Goal: Transaction & Acquisition: Download file/media

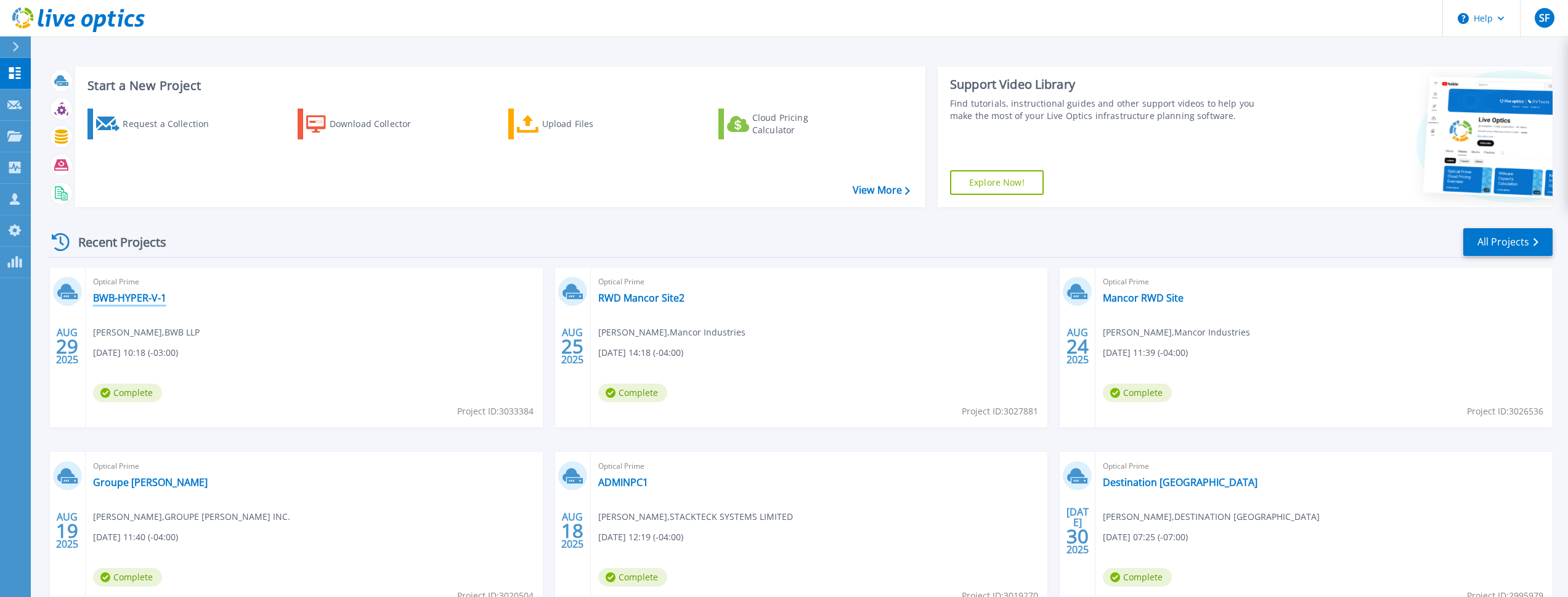
click at [146, 298] on link "BWB-HYPER-V-1" at bounding box center [129, 298] width 73 height 13
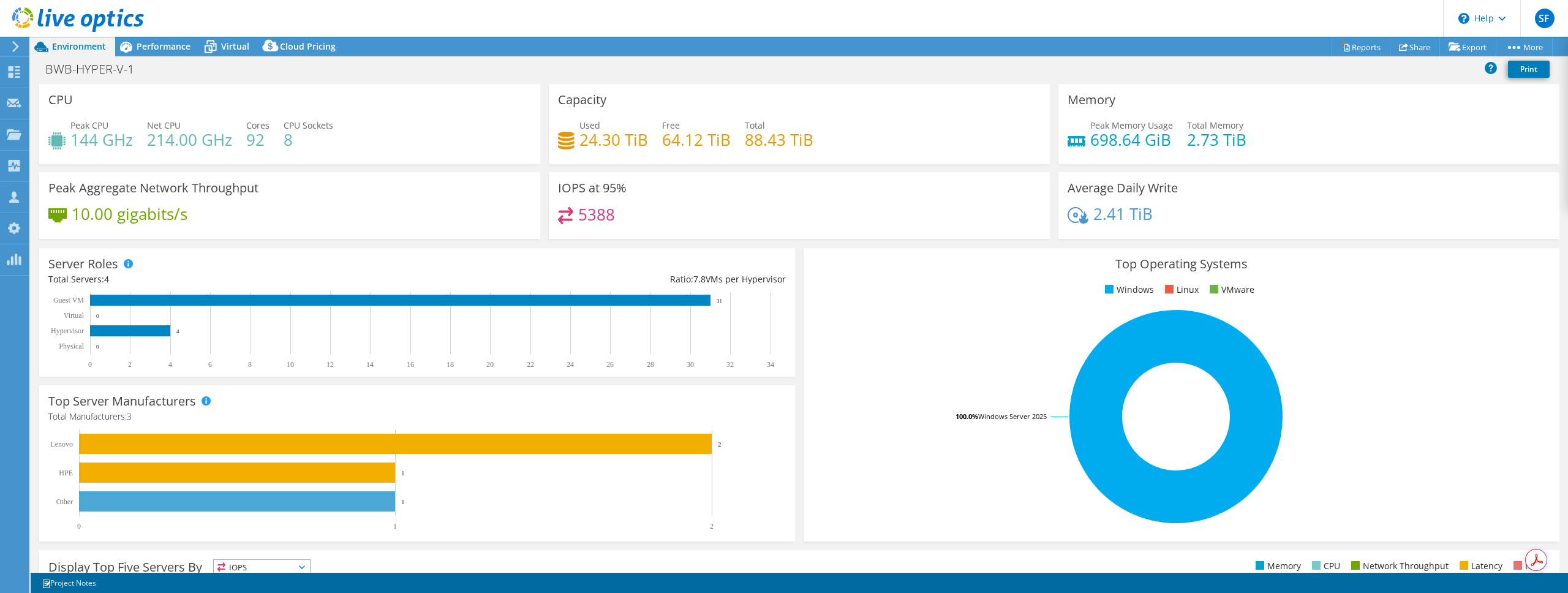
select select "USD"
click at [172, 49] on span "Performance" at bounding box center [163, 46] width 54 height 12
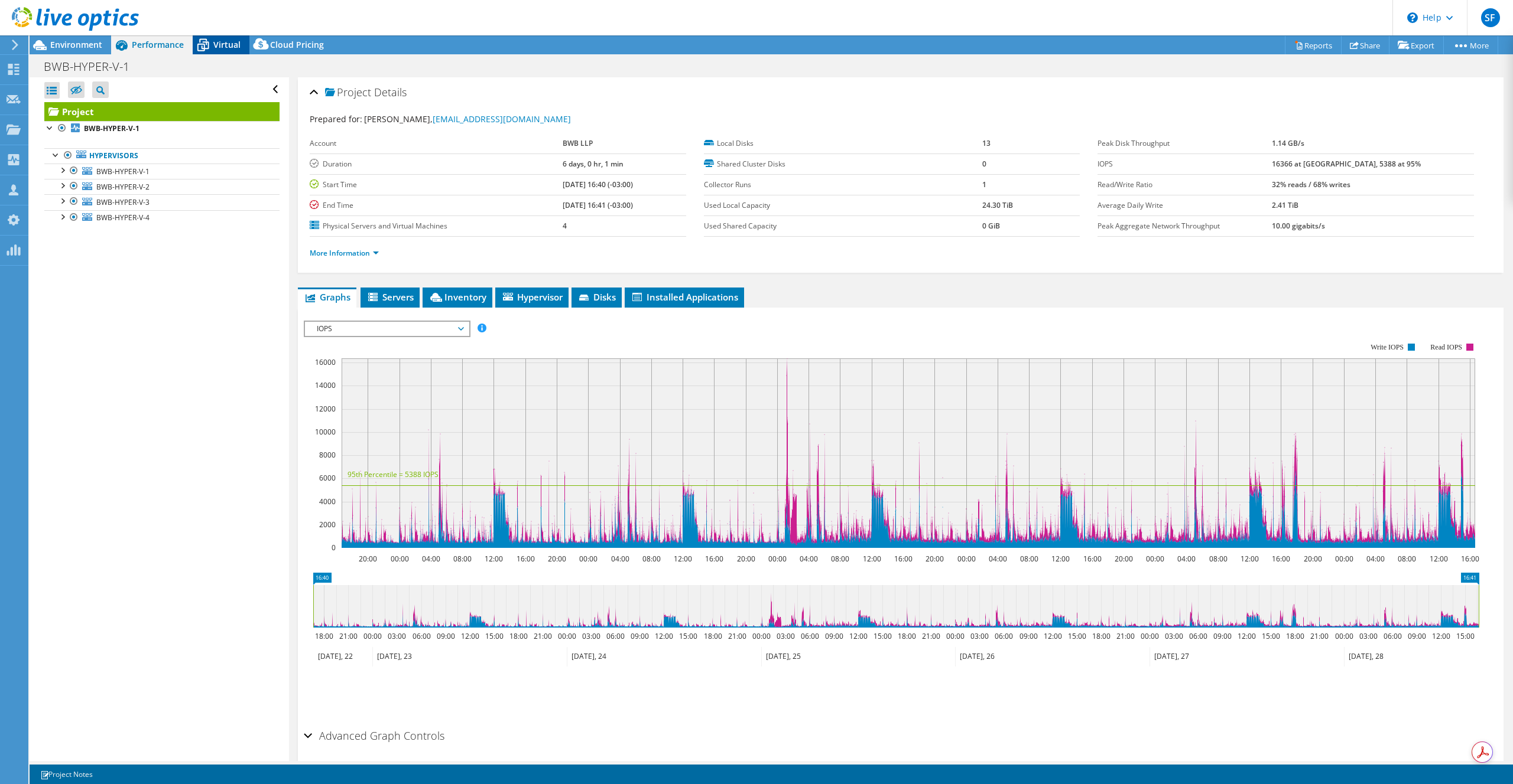
click at [218, 48] on span "Virtual" at bounding box center [226, 45] width 27 height 11
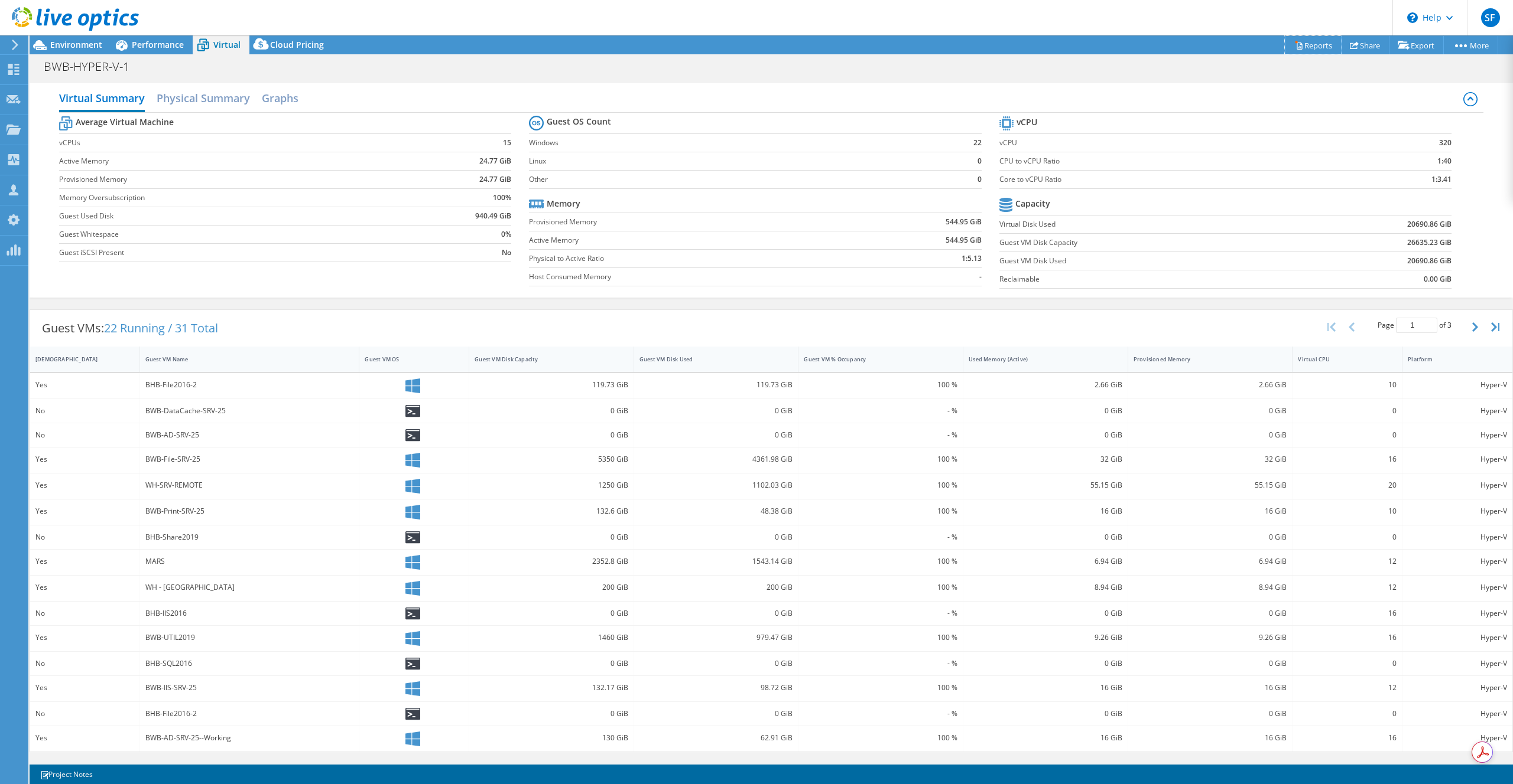
click at [1315, 47] on link "Reports" at bounding box center [1313, 46] width 57 height 19
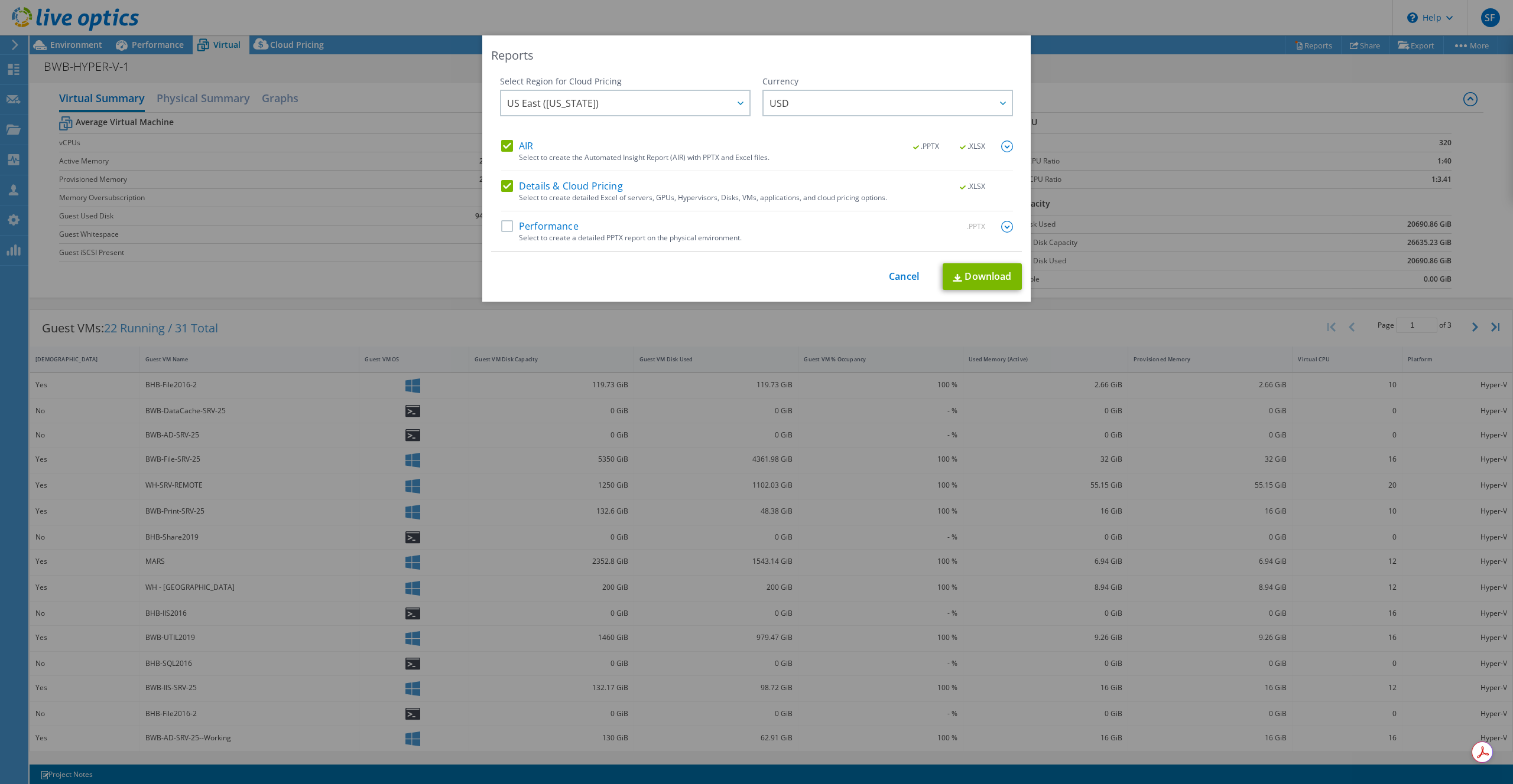
click at [550, 228] on label "Performance" at bounding box center [539, 226] width 77 height 12
click at [0, 0] on input "Performance" at bounding box center [0, 0] width 0 height 0
click at [620, 111] on span "US East ([US_STATE])" at bounding box center [628, 103] width 242 height 24
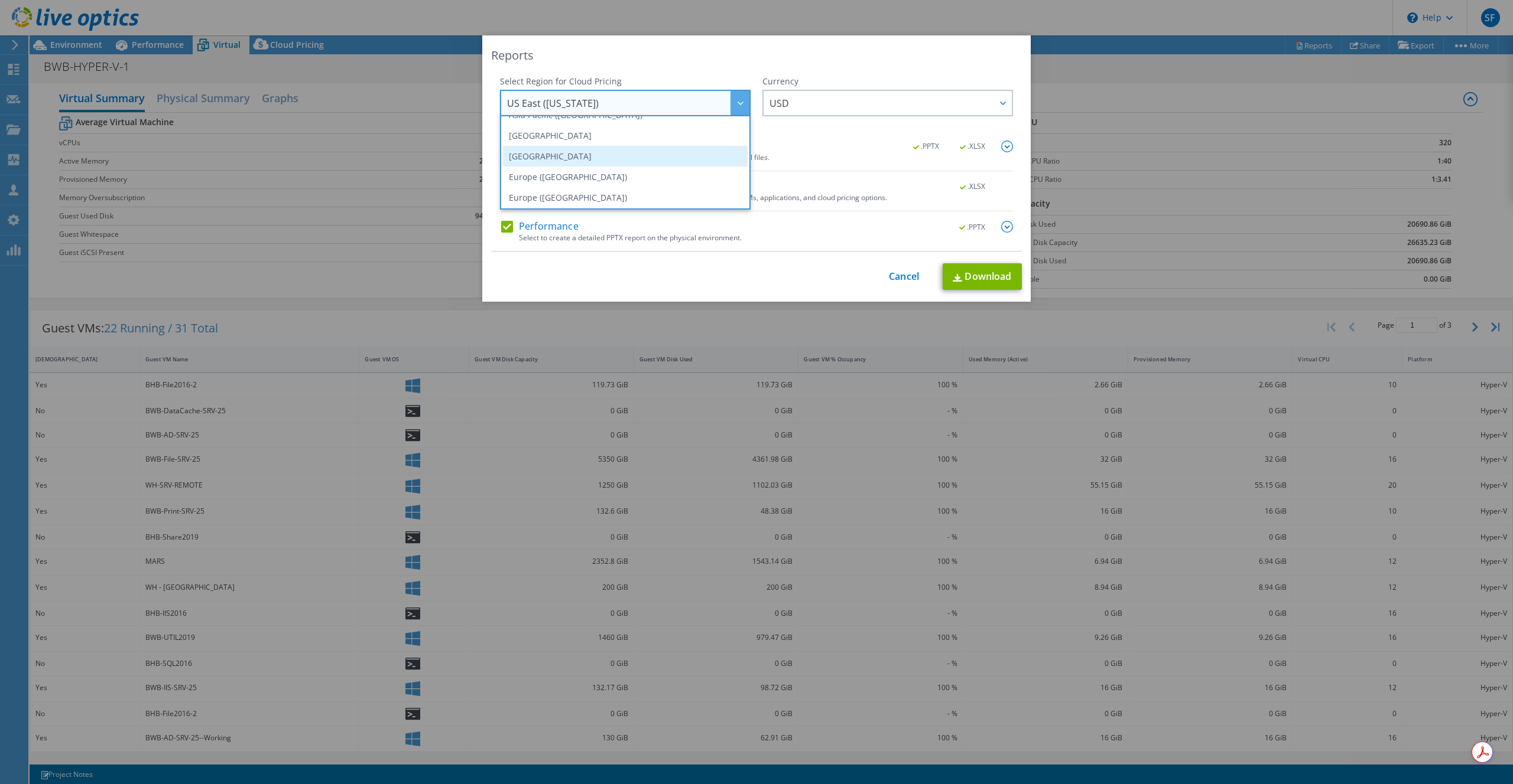
scroll to position [103, 0]
click at [610, 149] on li "[GEOGRAPHIC_DATA]" at bounding box center [625, 149] width 245 height 20
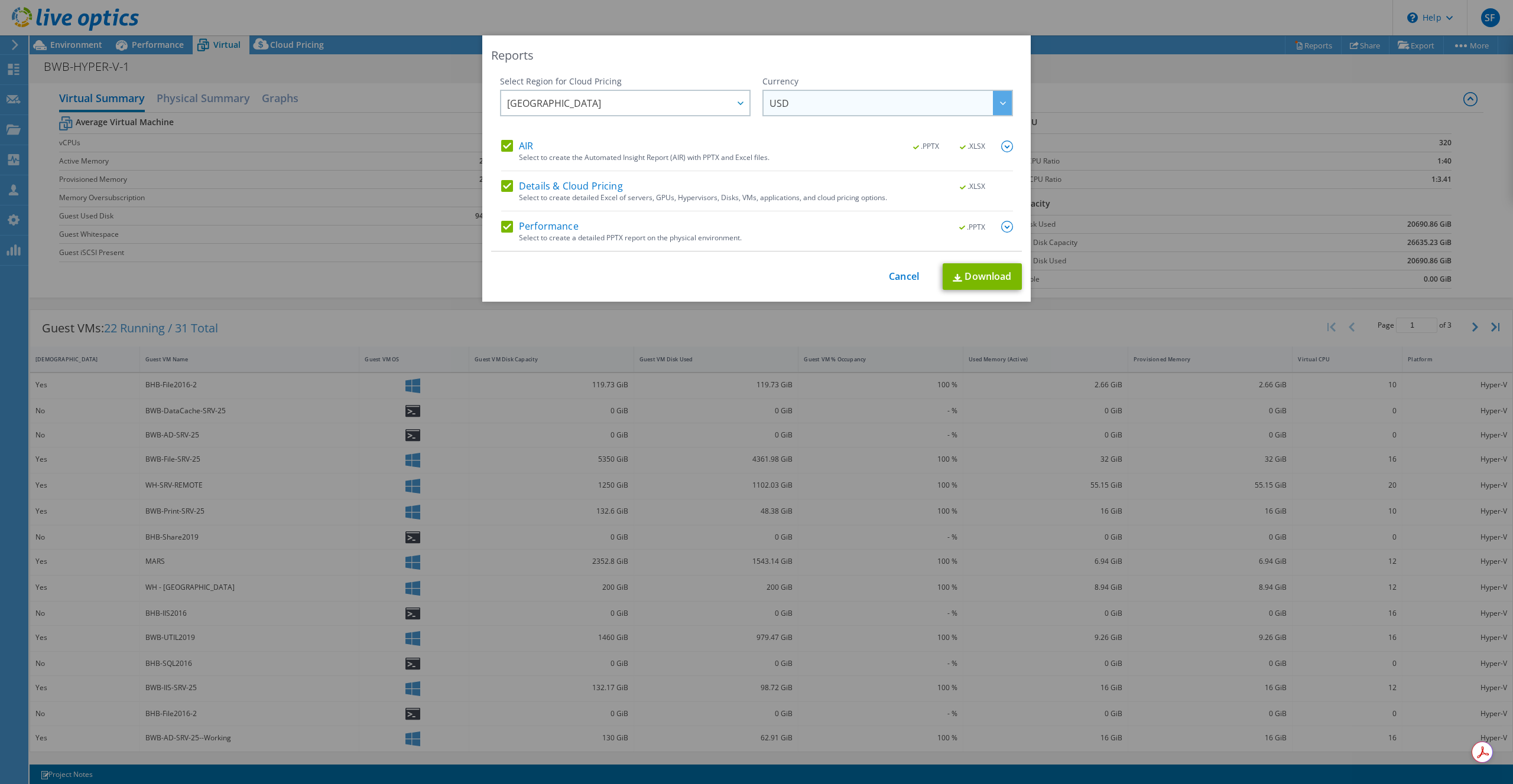
click at [810, 108] on span "USD" at bounding box center [891, 103] width 242 height 24
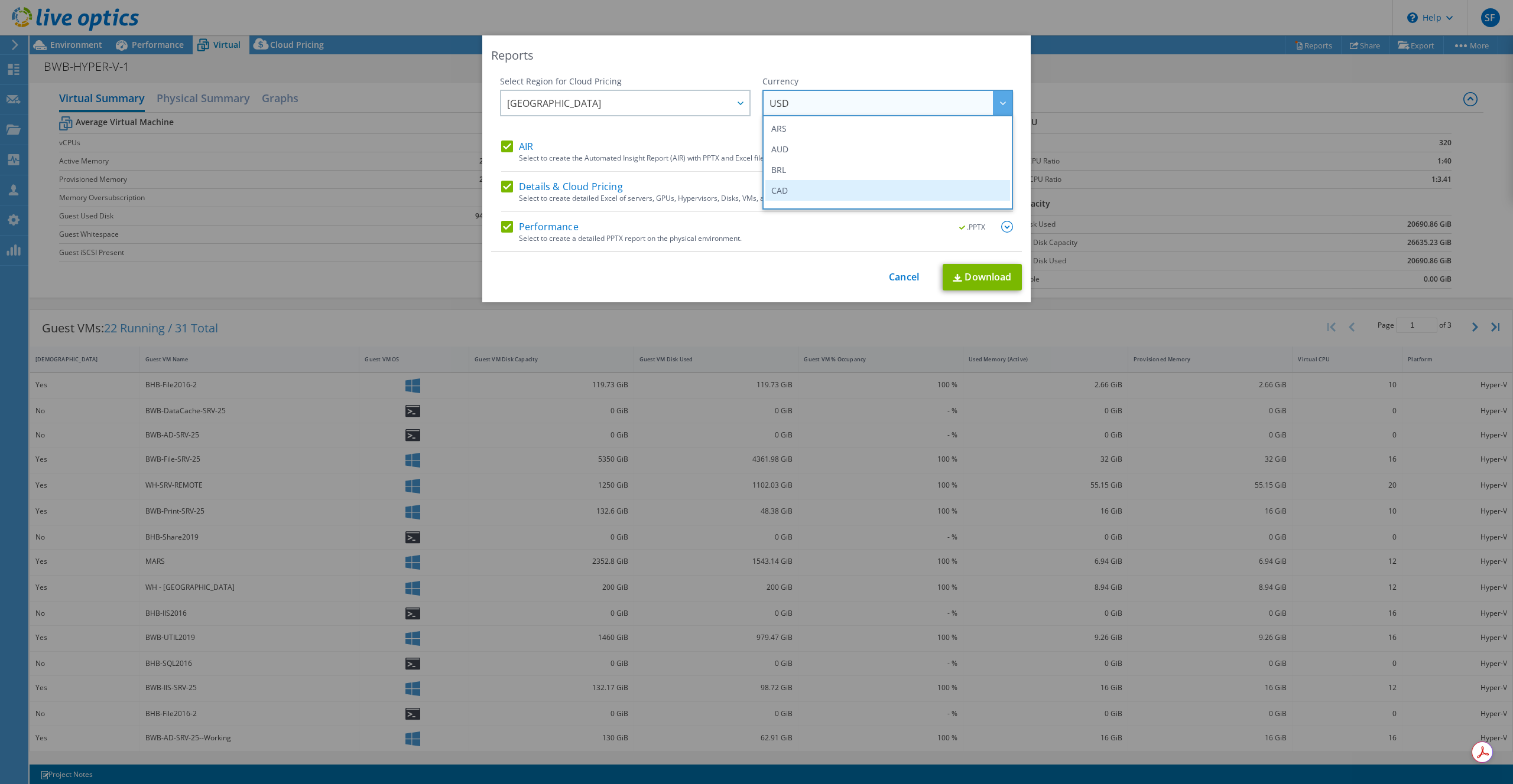
click at [792, 188] on li "CAD" at bounding box center [887, 190] width 245 height 20
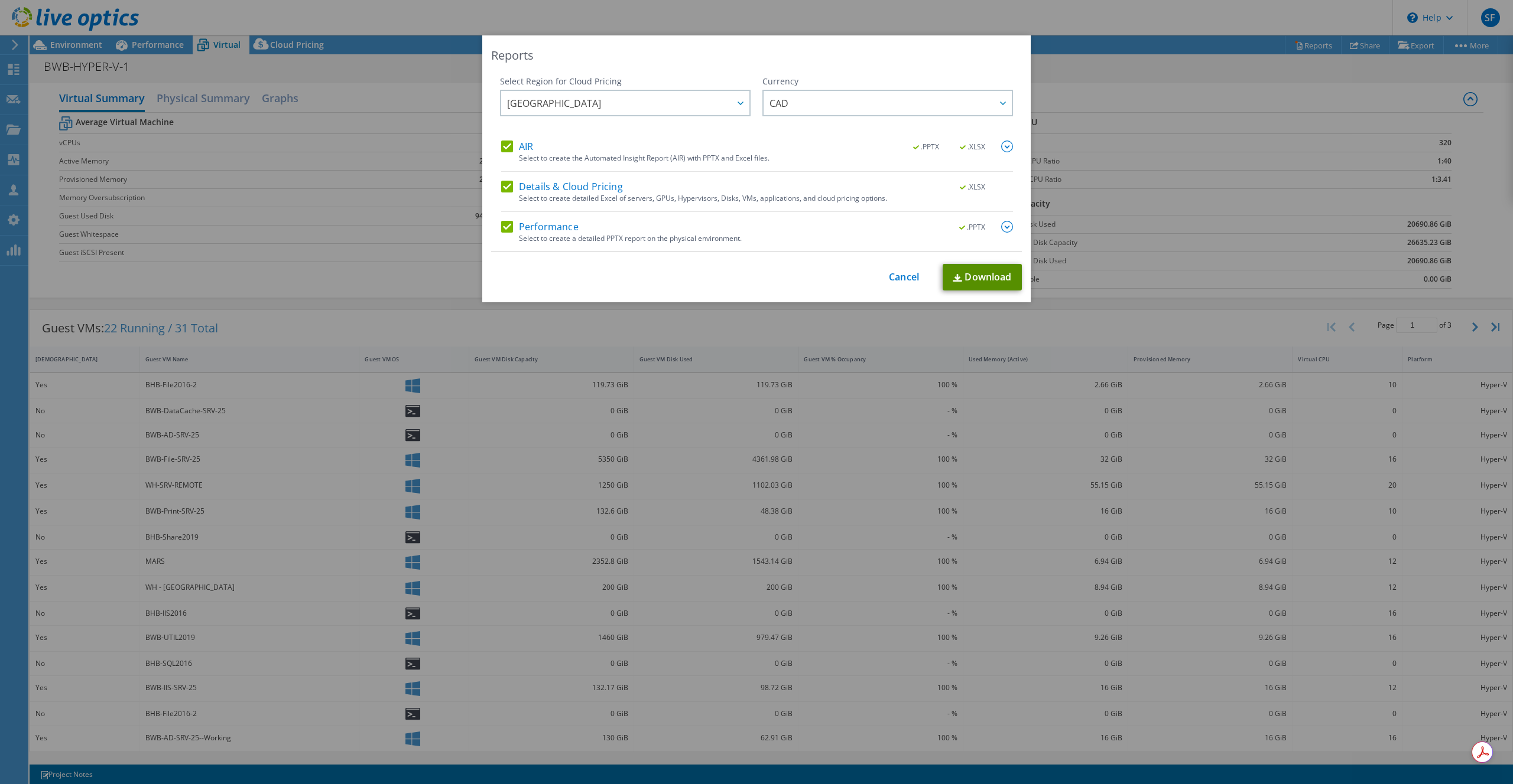
click at [968, 280] on link "Download" at bounding box center [982, 277] width 79 height 27
click at [900, 277] on link "Cancel" at bounding box center [904, 277] width 30 height 11
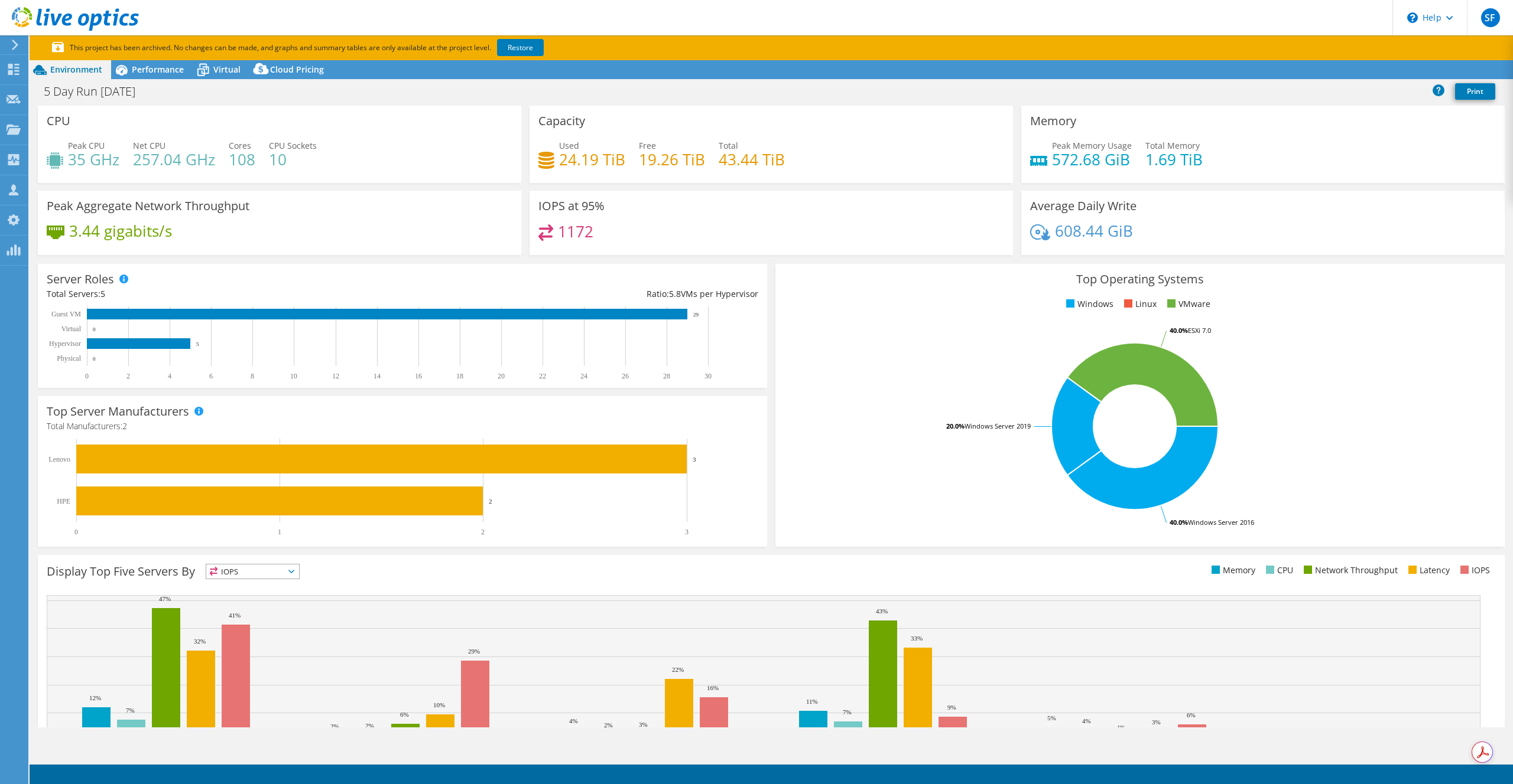
select select "[GEOGRAPHIC_DATA]"
select select "CAD"
click at [152, 75] on div "Performance" at bounding box center [152, 70] width 82 height 19
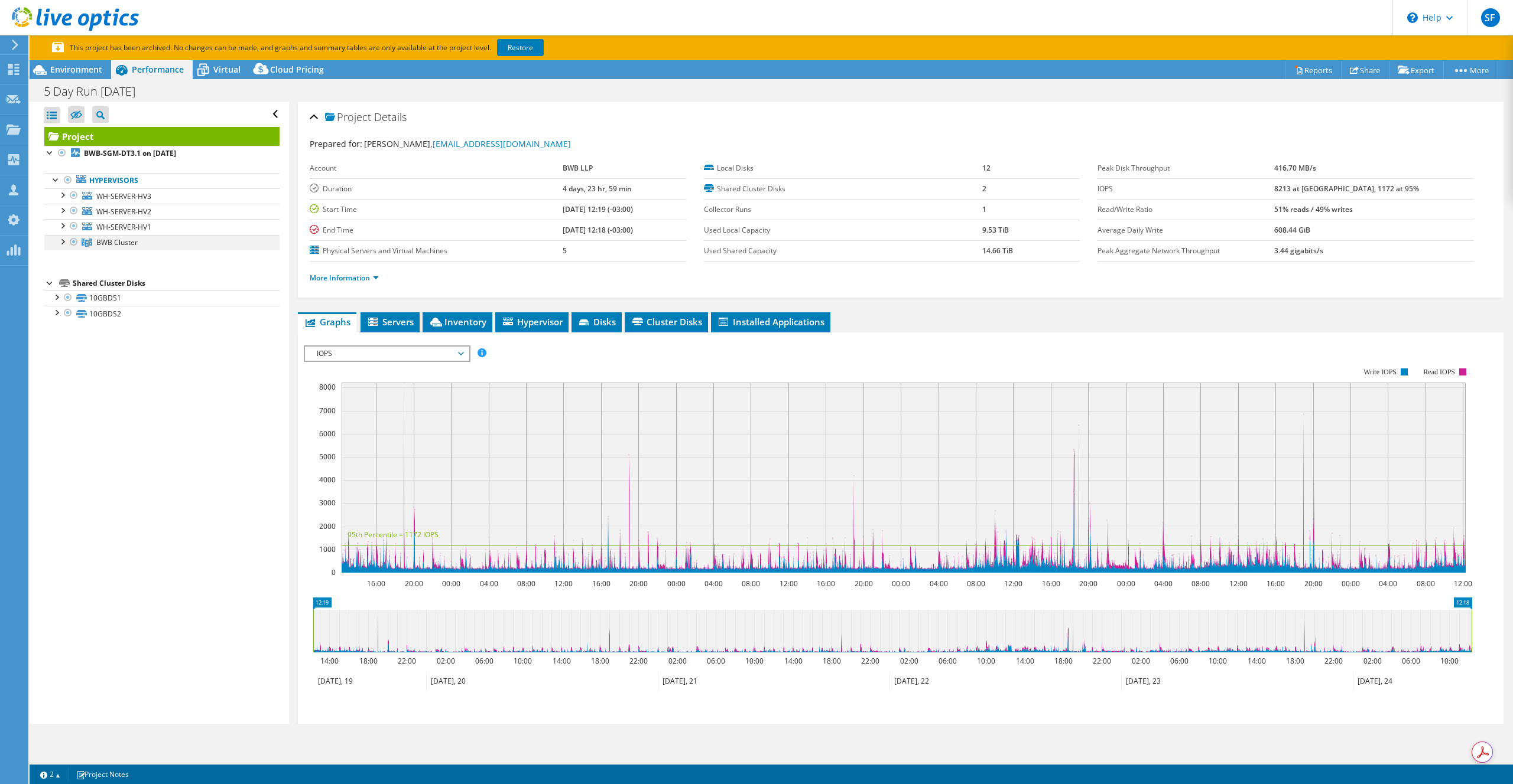
click at [60, 243] on div at bounding box center [61, 240] width 12 height 12
click at [224, 69] on span "Virtual" at bounding box center [226, 69] width 27 height 11
